Goal: Task Accomplishment & Management: Manage account settings

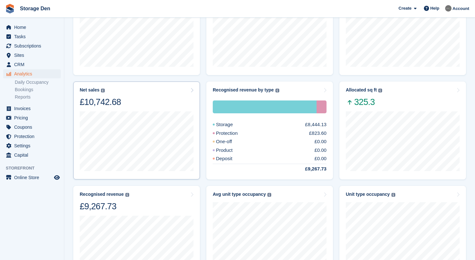
scroll to position [88, 0]
click at [278, 135] on div "Protection £823.60" at bounding box center [270, 132] width 114 height 7
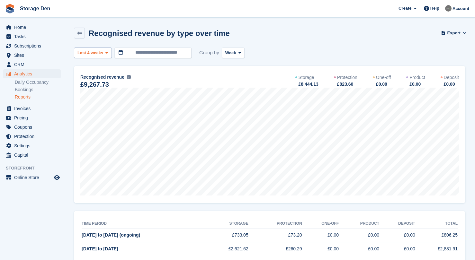
click at [102, 48] on button "Last 4 weeks" at bounding box center [93, 53] width 38 height 11
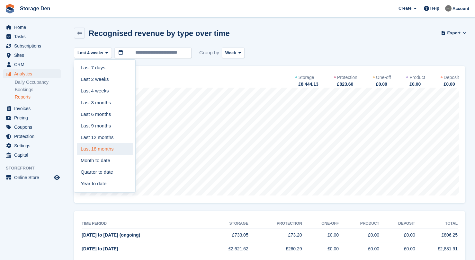
click at [105, 152] on link "Last 18 months" at bounding box center [105, 149] width 56 height 12
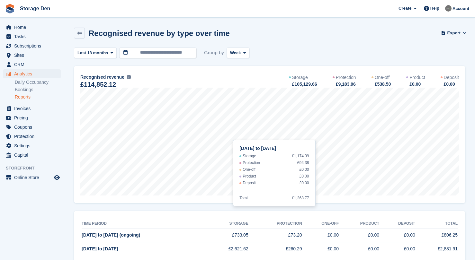
click at [23, 28] on span "Home" at bounding box center [33, 27] width 39 height 9
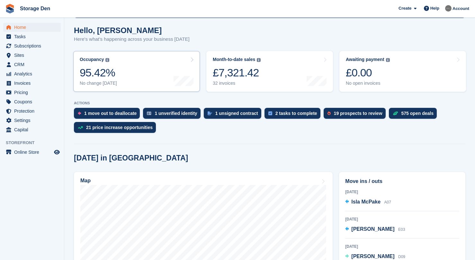
scroll to position [137, 0]
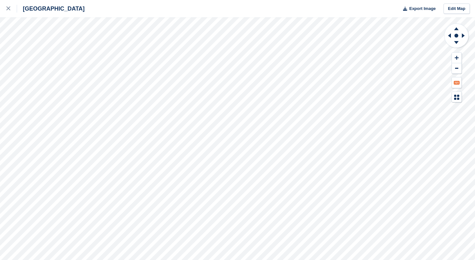
click at [458, 84] on icon at bounding box center [457, 83] width 6 height 4
click at [458, 100] on button at bounding box center [457, 97] width 10 height 11
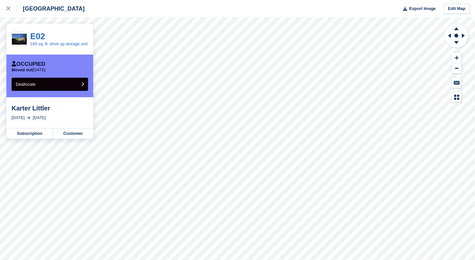
click at [81, 86] on icon "submit" at bounding box center [82, 84] width 3 height 4
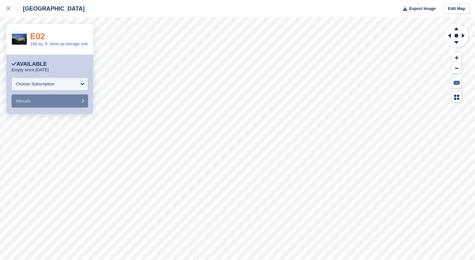
click at [34, 35] on link "E02" at bounding box center [37, 36] width 15 height 10
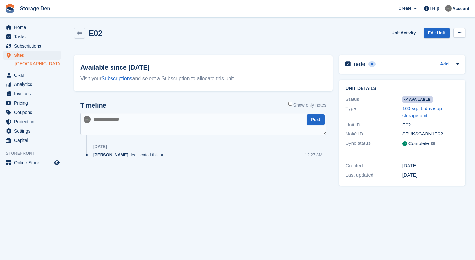
click at [464, 33] on button at bounding box center [459, 33] width 12 height 10
click at [427, 44] on p "Make unavailable" at bounding box center [434, 45] width 56 height 8
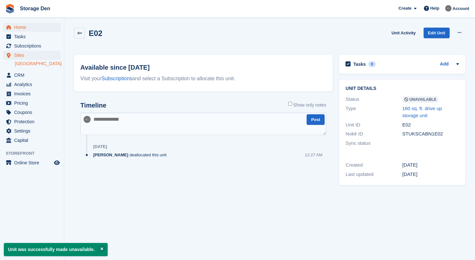
click at [30, 27] on span "Home" at bounding box center [33, 27] width 39 height 9
